Goal: Contribute content

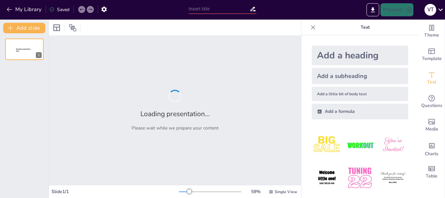
type input "Contoh dari [DEMOGRAPHIC_DATA] maupun tradisi ke[DEMOGRAPHIC_DATA]an tentang 6 …"
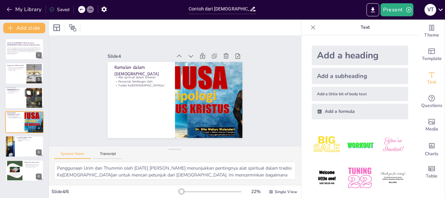
type textarea "Konsep perjalanan spiritual jiwa dalam tradisi [DEMOGRAPHIC_DATA] menunjukkan p…"
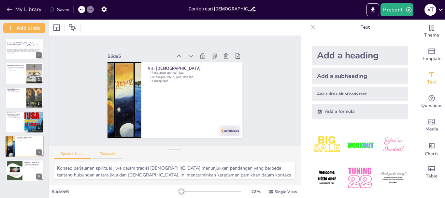
click at [100, 158] on button "Transcript" at bounding box center [107, 154] width 29 height 7
drag, startPoint x: 100, startPoint y: 158, endPoint x: 92, endPoint y: 157, distance: 7.5
click at [92, 157] on div "Speaker Notes Transcript" at bounding box center [88, 154] width 68 height 7
click at [75, 155] on button "Speaker Notes" at bounding box center [72, 154] width 37 height 7
click at [102, 154] on button "Transcript" at bounding box center [107, 154] width 29 height 7
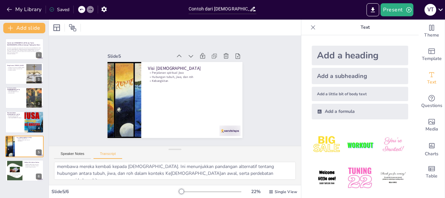
scroll to position [8, 0]
click at [69, 157] on button "Speaker Notes" at bounding box center [72, 154] width 37 height 7
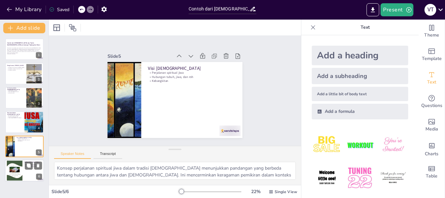
click at [14, 174] on div at bounding box center [15, 170] width 16 height 21
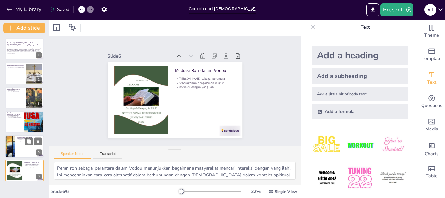
click at [15, 146] on div at bounding box center [24, 146] width 39 height 22
type textarea "Konsep perjalanan spiritual jiwa dalam tradisi [DEMOGRAPHIC_DATA] menunjukkan p…"
